Goal: Task Accomplishment & Management: Manage account settings

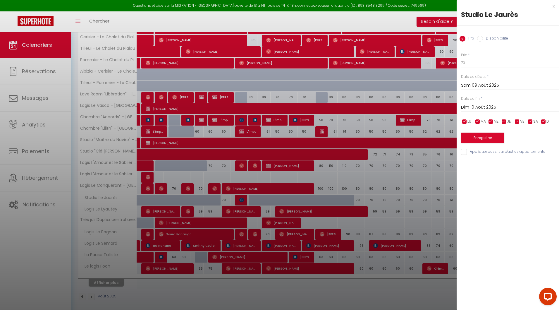
click at [554, 6] on div "x" at bounding box center [506, 6] width 98 height 7
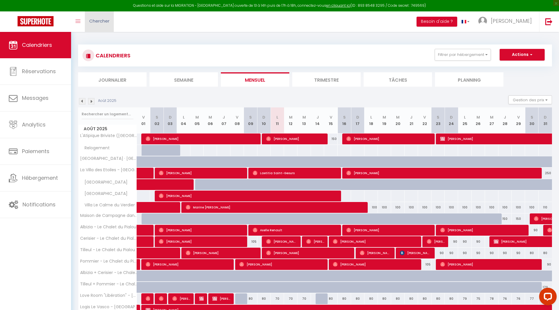
click at [105, 21] on span "Chercher" at bounding box center [99, 21] width 20 height 6
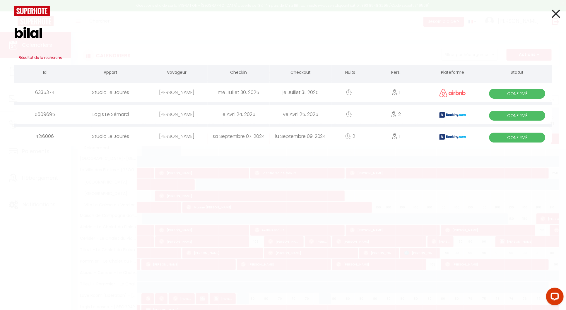
type input "bilal"
click at [196, 94] on div "[PERSON_NAME]" at bounding box center [177, 92] width 62 height 19
select select
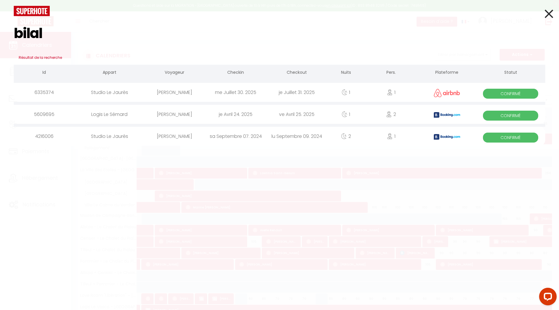
select select
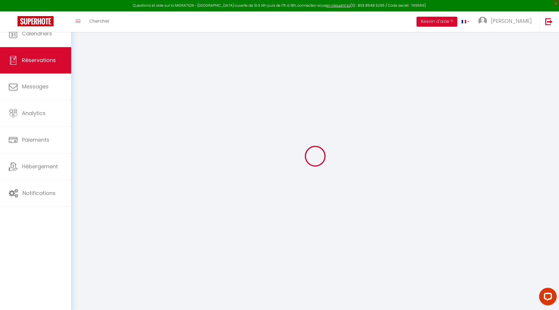
select select
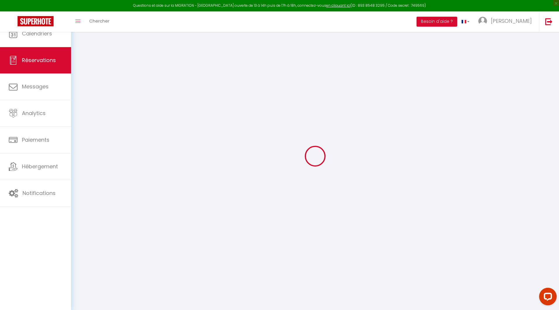
select select
checkbox input "false"
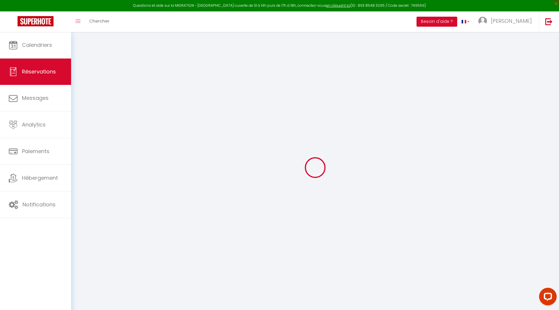
select select
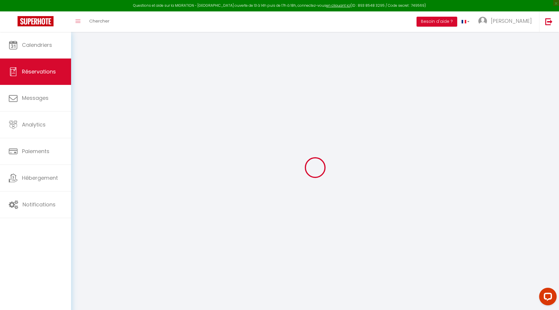
select select
checkbox input "false"
select select
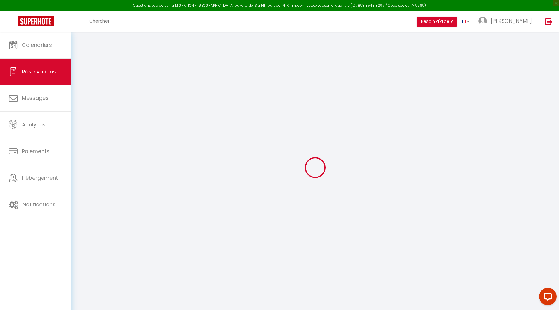
select select
checkbox input "false"
select select
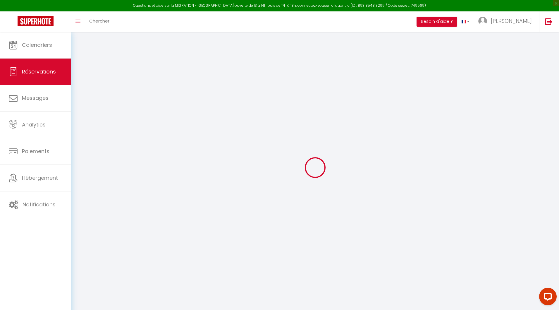
type input "Bilal"
type input "Mourtazik"
type input "[EMAIL_ADDRESS][DOMAIN_NAME]"
type input "[PHONE_NUMBER]"
select select
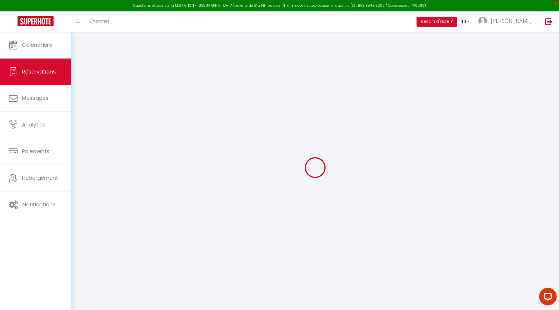
type input "12.75"
select select "26601"
select select "1"
select select
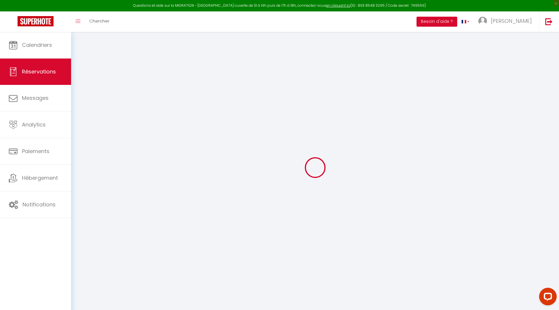
type input "1"
select select "12"
select select
type input "60"
checkbox input "false"
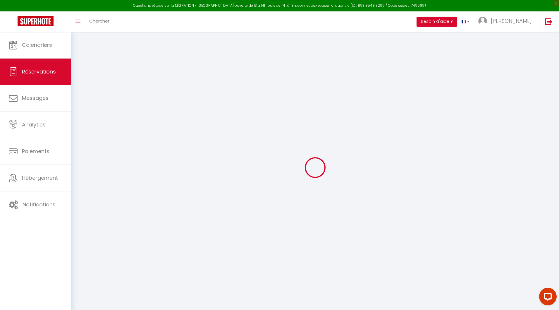
type input "0"
select select "1"
type input "20"
type input "10"
type input "0"
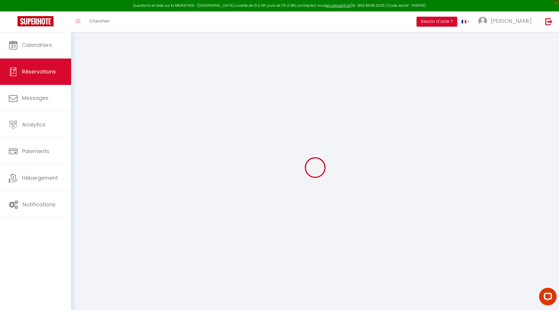
select select
select select "15"
checkbox input "false"
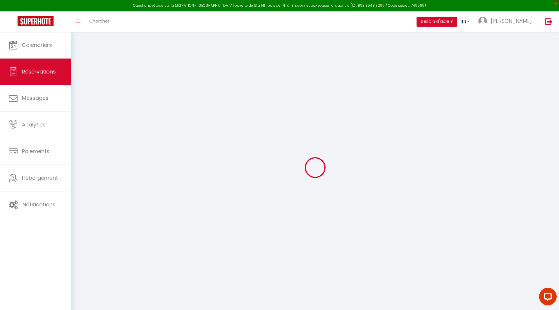
select select
checkbox input "false"
select select
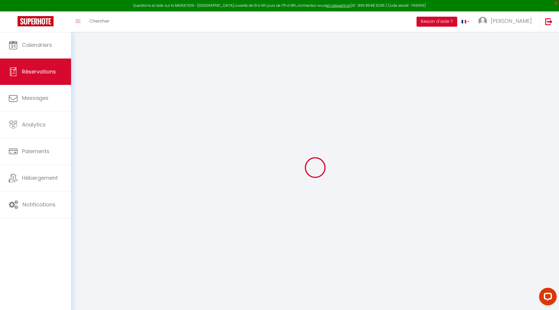
select select
checkbox input "false"
select select
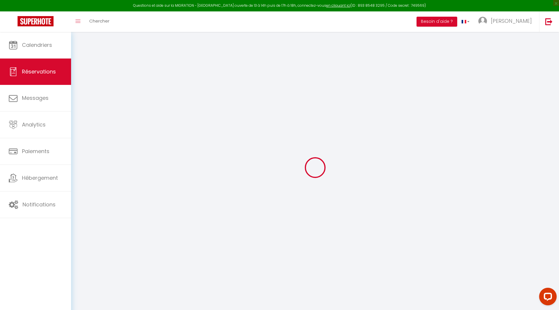
select select
checkbox input "false"
select select
type input "25"
type input "2.4"
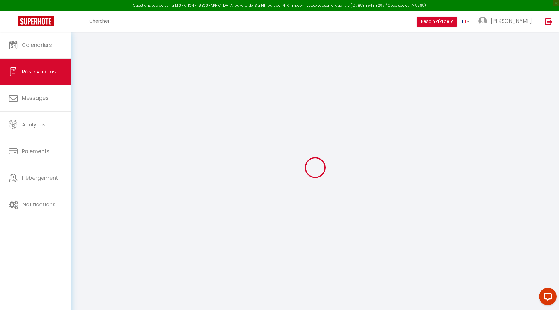
select select
checkbox input "false"
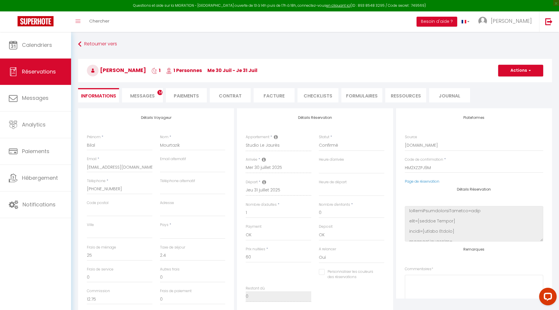
select select
checkbox input "false"
select select
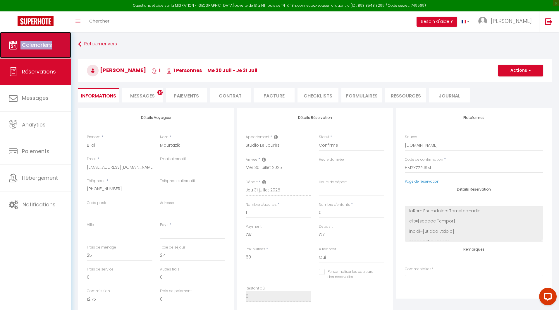
click at [30, 45] on span "Calendriers" at bounding box center [37, 44] width 30 height 7
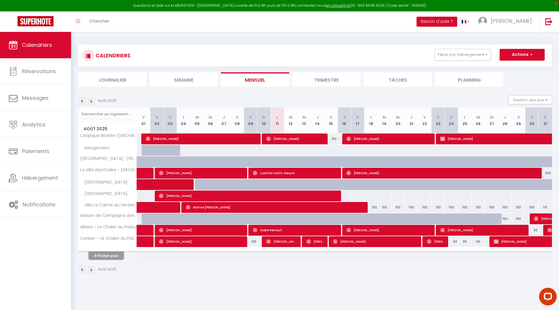
click at [114, 256] on button "Afficher plus" at bounding box center [106, 256] width 35 height 8
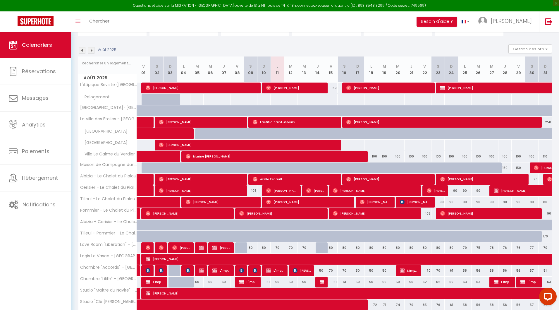
scroll to position [75, 0]
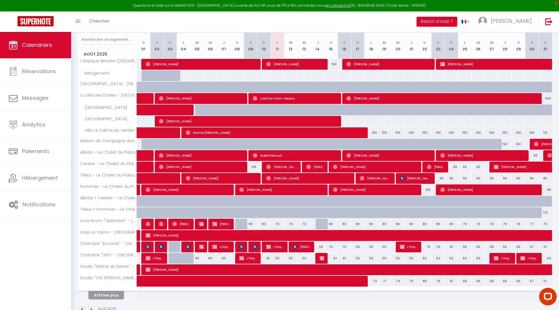
click at [113, 296] on button "Afficher plus" at bounding box center [106, 295] width 35 height 8
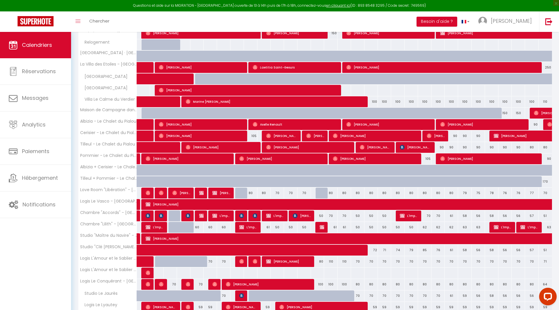
scroll to position [0, 0]
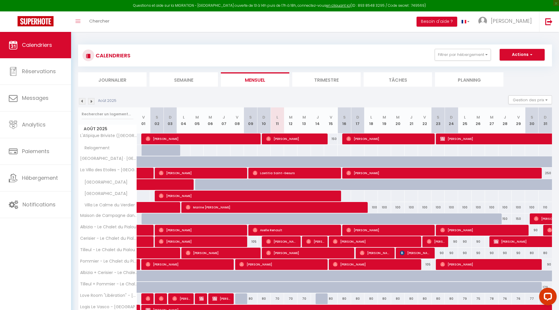
click at [83, 101] on img at bounding box center [82, 101] width 6 height 6
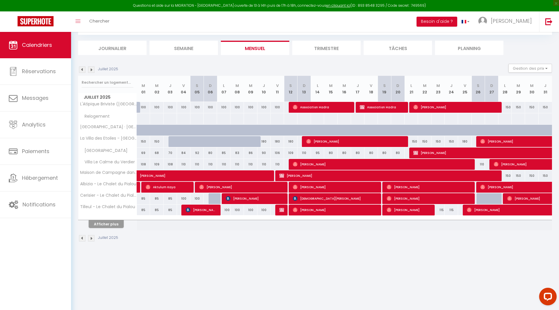
scroll to position [32, 0]
click at [118, 223] on button "Afficher plus" at bounding box center [106, 224] width 35 height 8
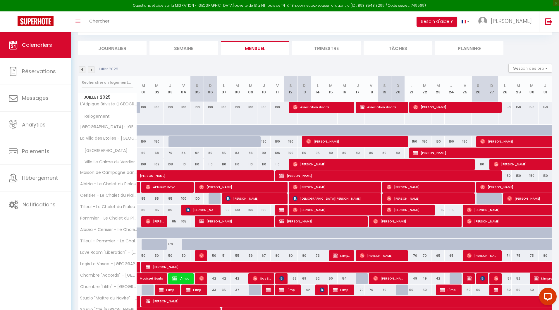
scroll to position [88, 0]
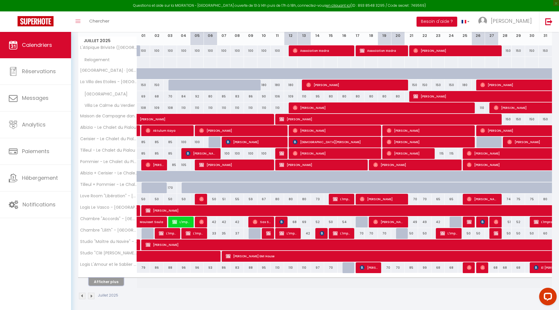
click at [104, 278] on button "Afficher plus" at bounding box center [106, 282] width 35 height 8
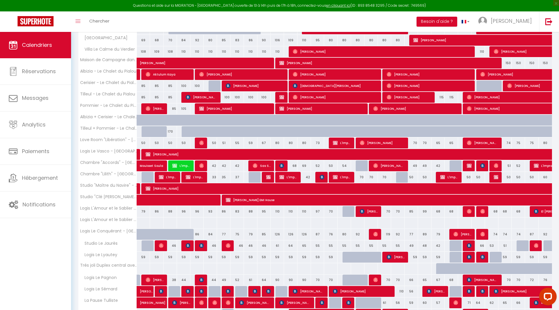
scroll to position [146, 0]
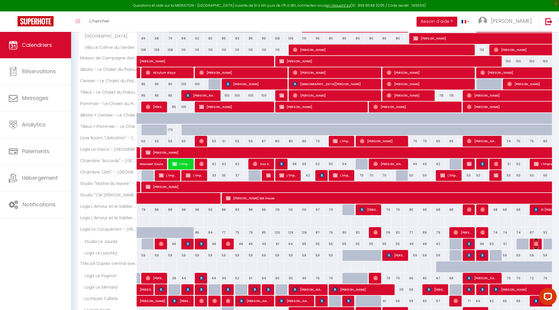
click at [535, 243] on img at bounding box center [536, 243] width 5 height 5
select select "OK"
select select "0"
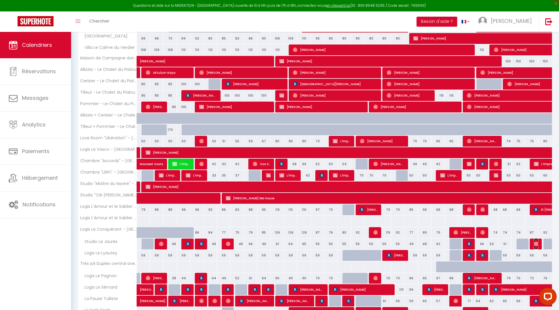
select select "1"
select select
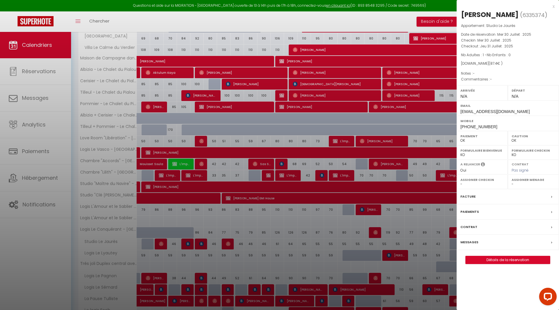
select select "17149"
click at [554, 5] on div "x" at bounding box center [506, 6] width 98 height 7
